Goal: Task Accomplishment & Management: Manage account settings

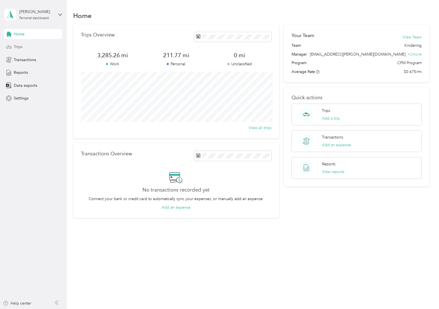
click at [21, 47] on span "Trips" at bounding box center [18, 47] width 9 height 6
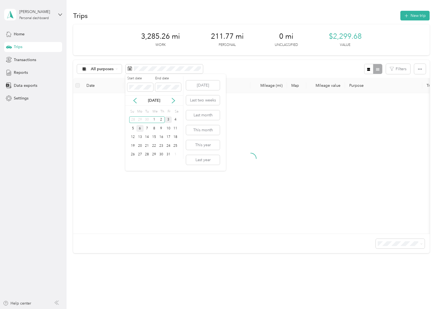
click at [141, 128] on div "6" at bounding box center [139, 128] width 7 height 7
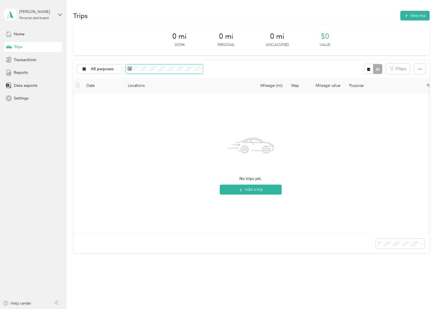
click at [139, 65] on span at bounding box center [164, 68] width 77 height 9
click at [137, 118] on div "29" at bounding box center [139, 119] width 7 height 7
click at [137, 118] on div "1" at bounding box center [139, 119] width 7 height 7
click at [139, 153] on div "29" at bounding box center [139, 154] width 7 height 7
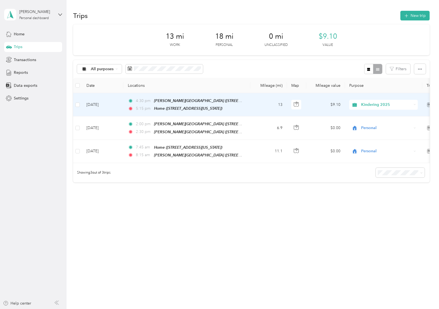
click at [369, 104] on span "Kindering 2025" at bounding box center [386, 105] width 51 height 6
click at [365, 144] on span "Personal" at bounding box center [388, 143] width 51 height 6
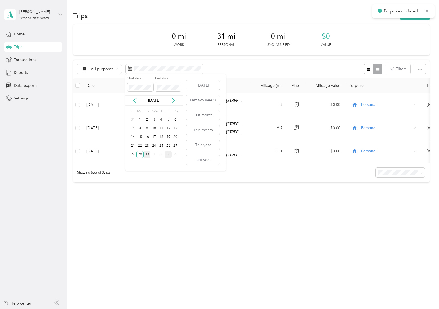
click at [149, 155] on div "30" at bounding box center [147, 154] width 7 height 7
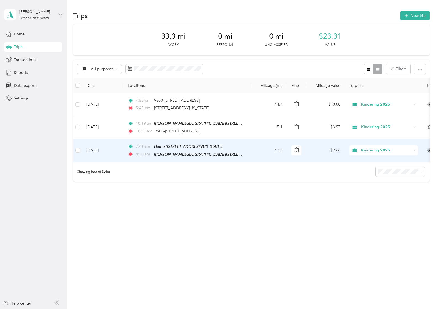
click at [356, 148] on icon at bounding box center [354, 150] width 4 height 4
click at [367, 185] on li "Personal" at bounding box center [383, 189] width 68 height 10
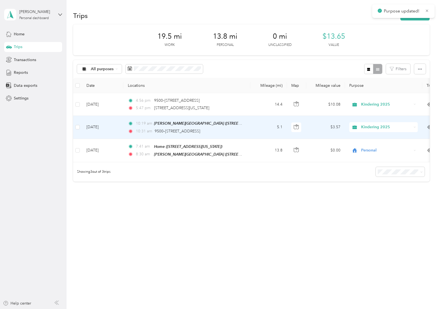
click at [364, 123] on div "Kindering 2025" at bounding box center [383, 127] width 68 height 10
click at [365, 167] on li "Personal" at bounding box center [383, 164] width 68 height 10
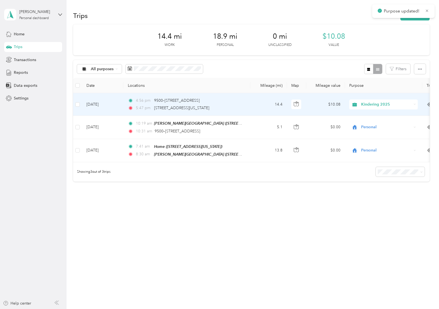
click at [360, 104] on span "Kindering 2025" at bounding box center [381, 104] width 60 height 6
click at [359, 142] on icon at bounding box center [356, 143] width 7 height 4
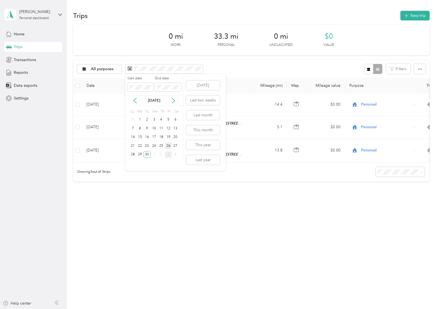
click at [170, 147] on div "26" at bounding box center [168, 145] width 7 height 7
click at [152, 154] on div "1" at bounding box center [153, 154] width 7 height 7
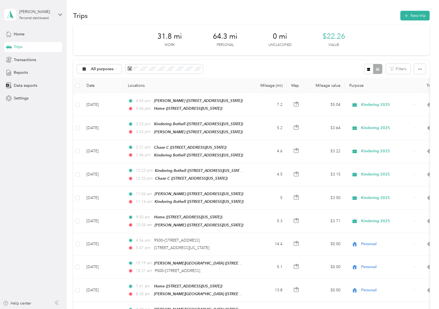
click at [160, 63] on div "All purposes Filters" at bounding box center [251, 69] width 356 height 18
click at [157, 71] on span at bounding box center [164, 68] width 77 height 9
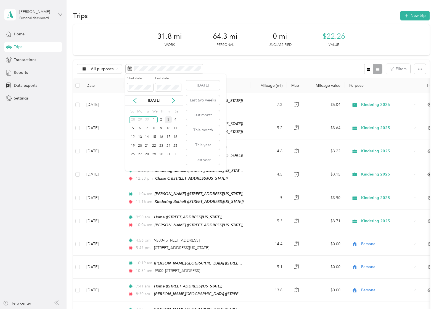
click at [155, 116] on div "1" at bounding box center [153, 119] width 7 height 9
click at [155, 118] on div "1" at bounding box center [153, 119] width 7 height 7
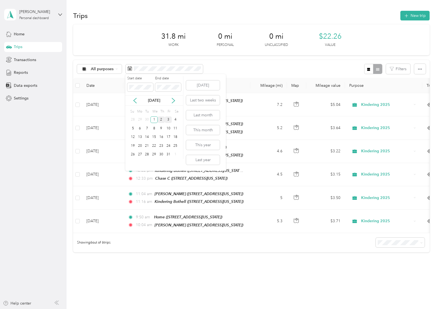
click at [162, 120] on div "2" at bounding box center [161, 119] width 7 height 7
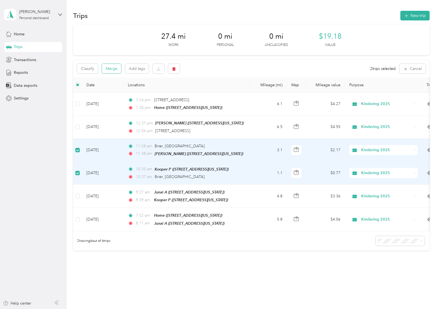
click at [116, 69] on button "Merge" at bounding box center [111, 69] width 19 height 10
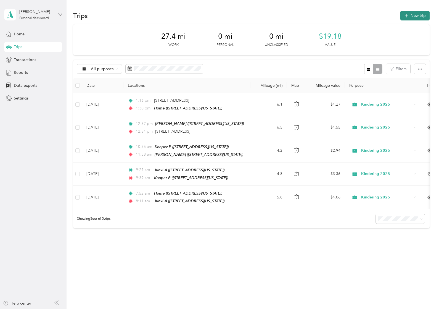
click at [418, 12] on button "New trip" at bounding box center [414, 16] width 29 height 10
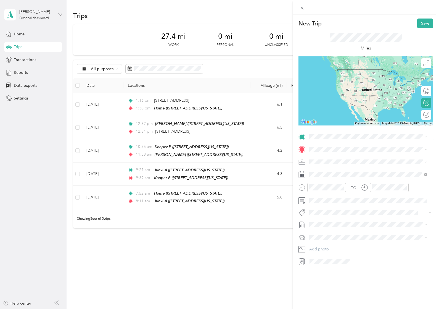
click at [323, 161] on div "Lily U [STREET_ADDRESS][US_STATE]" at bounding box center [347, 159] width 55 height 12
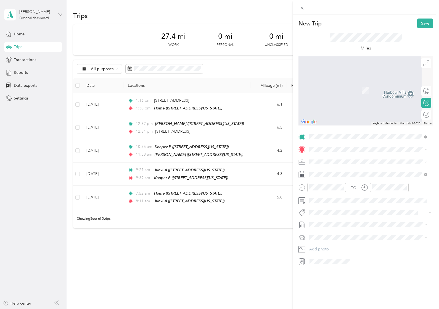
click at [327, 173] on div "Home [STREET_ADDRESS][US_STATE]" at bounding box center [347, 174] width 55 height 12
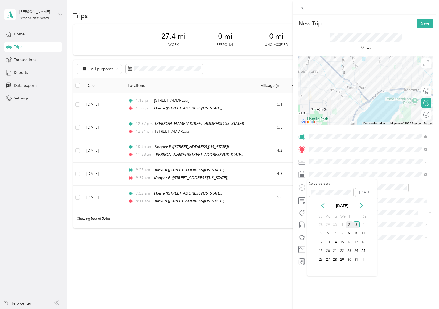
click at [349, 223] on div "2" at bounding box center [349, 224] width 7 height 7
click at [330, 240] on div "37" at bounding box center [330, 240] width 13 height 8
click at [317, 199] on div "12" at bounding box center [314, 199] width 13 height 8
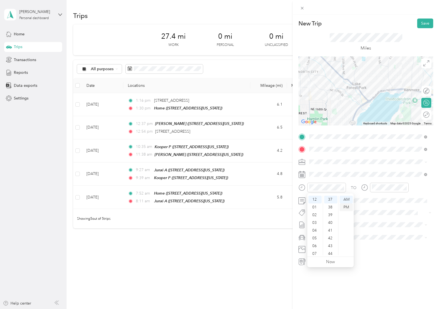
click at [347, 208] on div "PM" at bounding box center [345, 207] width 13 height 8
click at [370, 189] on div at bounding box center [389, 187] width 39 height 10
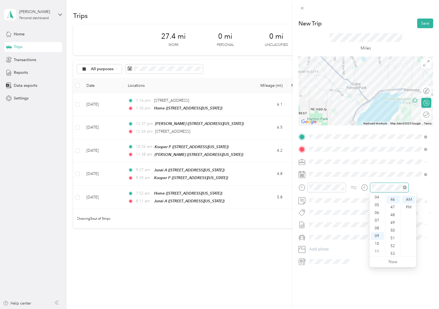
scroll to position [386, 0]
click at [375, 254] on div "TO Add photo" at bounding box center [365, 198] width 135 height 133
click at [420, 18] on button "Save" at bounding box center [425, 23] width 16 height 10
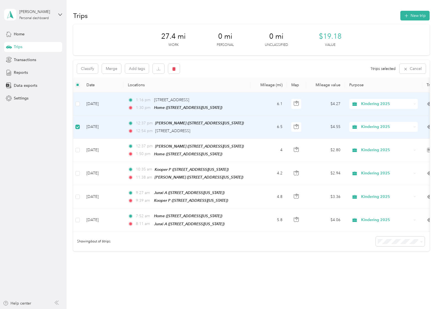
click at [79, 107] on td at bounding box center [77, 103] width 9 height 23
click at [178, 70] on button "button" at bounding box center [174, 69] width 12 height 10
click at [214, 91] on button "Yes" at bounding box center [215, 91] width 11 height 9
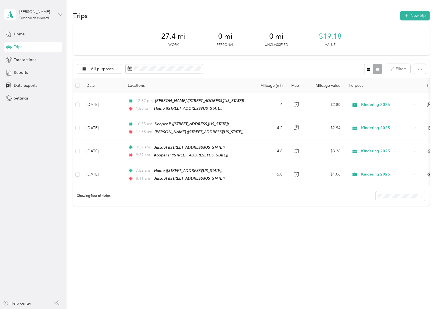
click at [142, 64] on div "All purposes" at bounding box center [140, 69] width 126 height 10
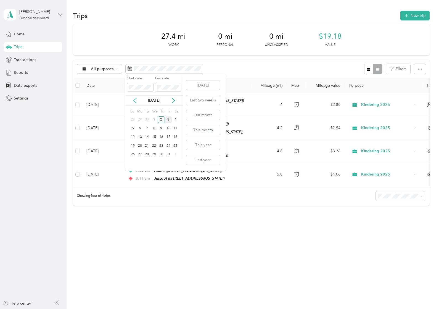
click at [169, 120] on div "3" at bounding box center [168, 119] width 7 height 7
